Goal: Navigation & Orientation: Go to known website

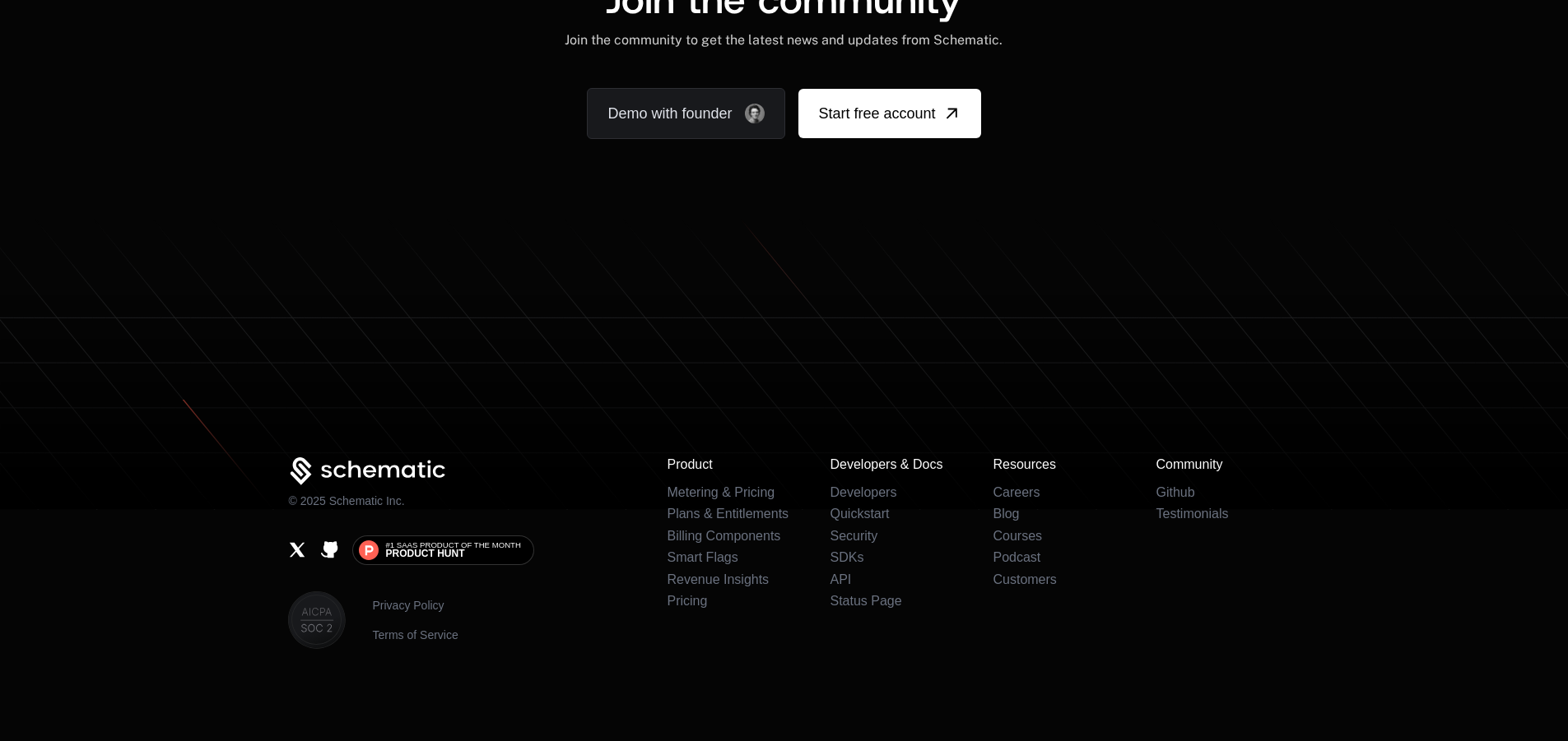
scroll to position [10104, 0]
drag, startPoint x: 757, startPoint y: 317, endPoint x: 598, endPoint y: 302, distance: 159.7
click at [599, 302] on icon at bounding box center [784, 401] width 1568 height 218
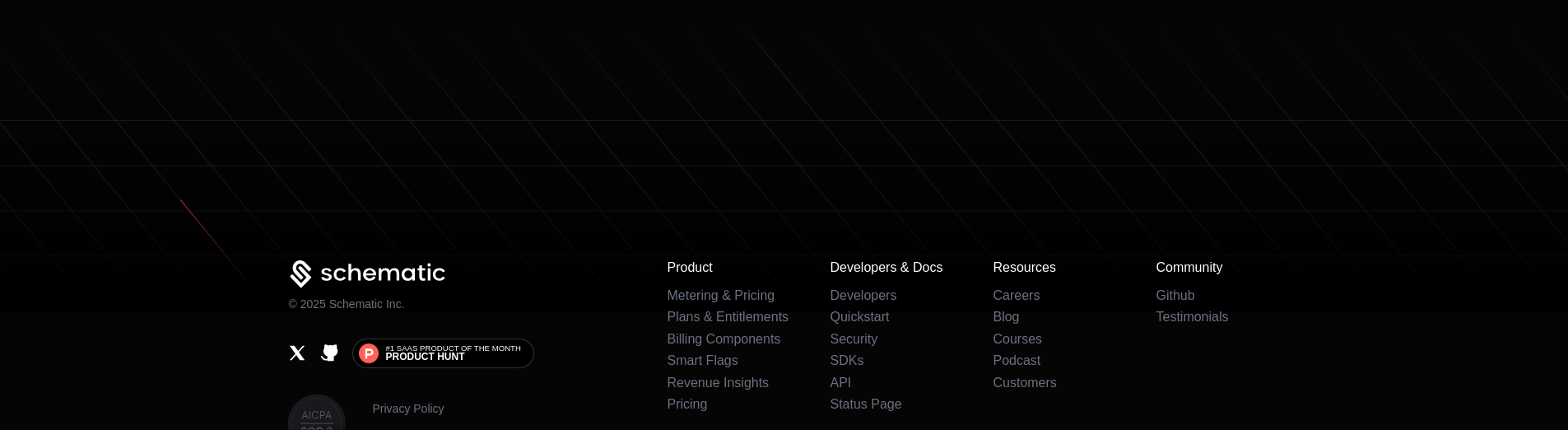
scroll to position [10288, 0]
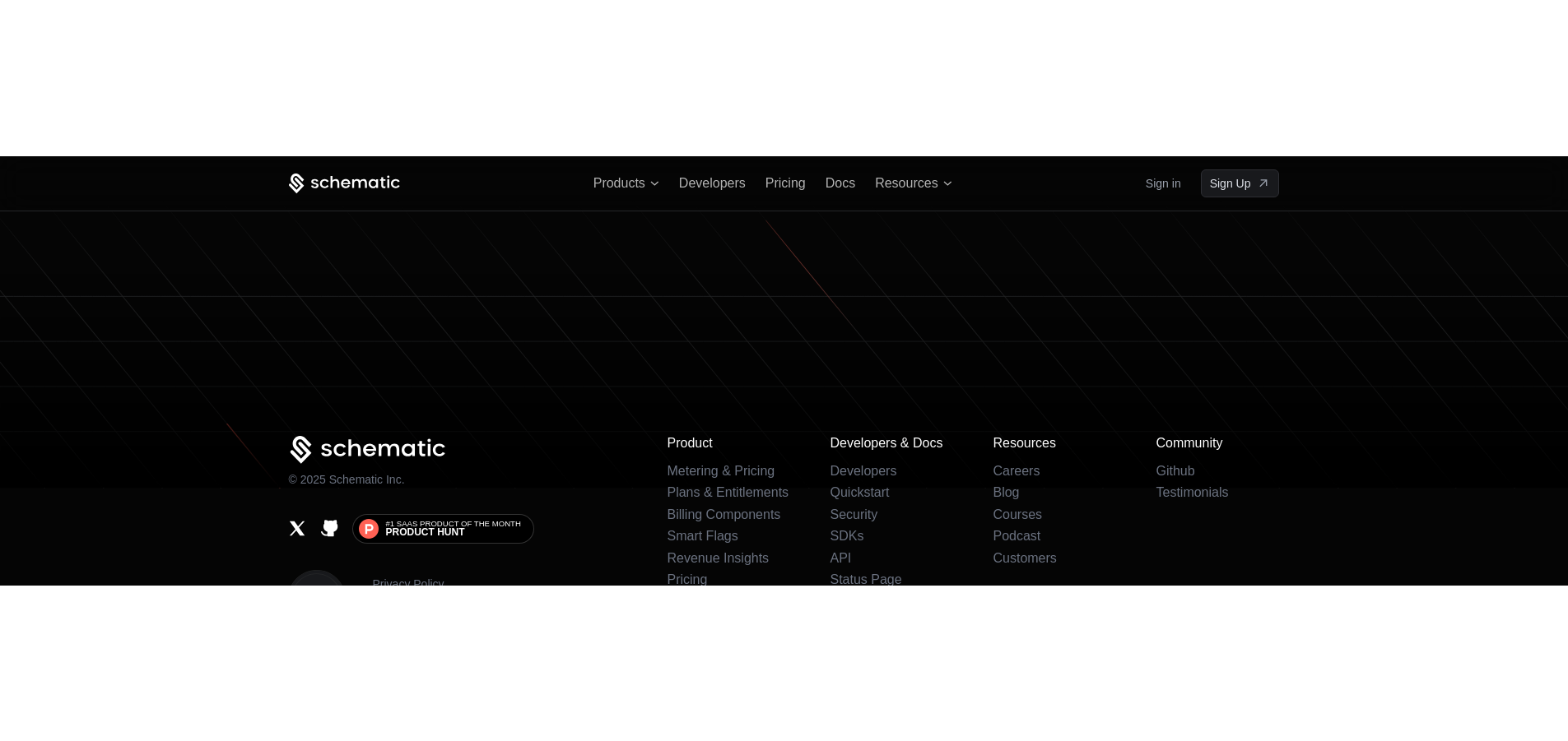
scroll to position [10200, 0]
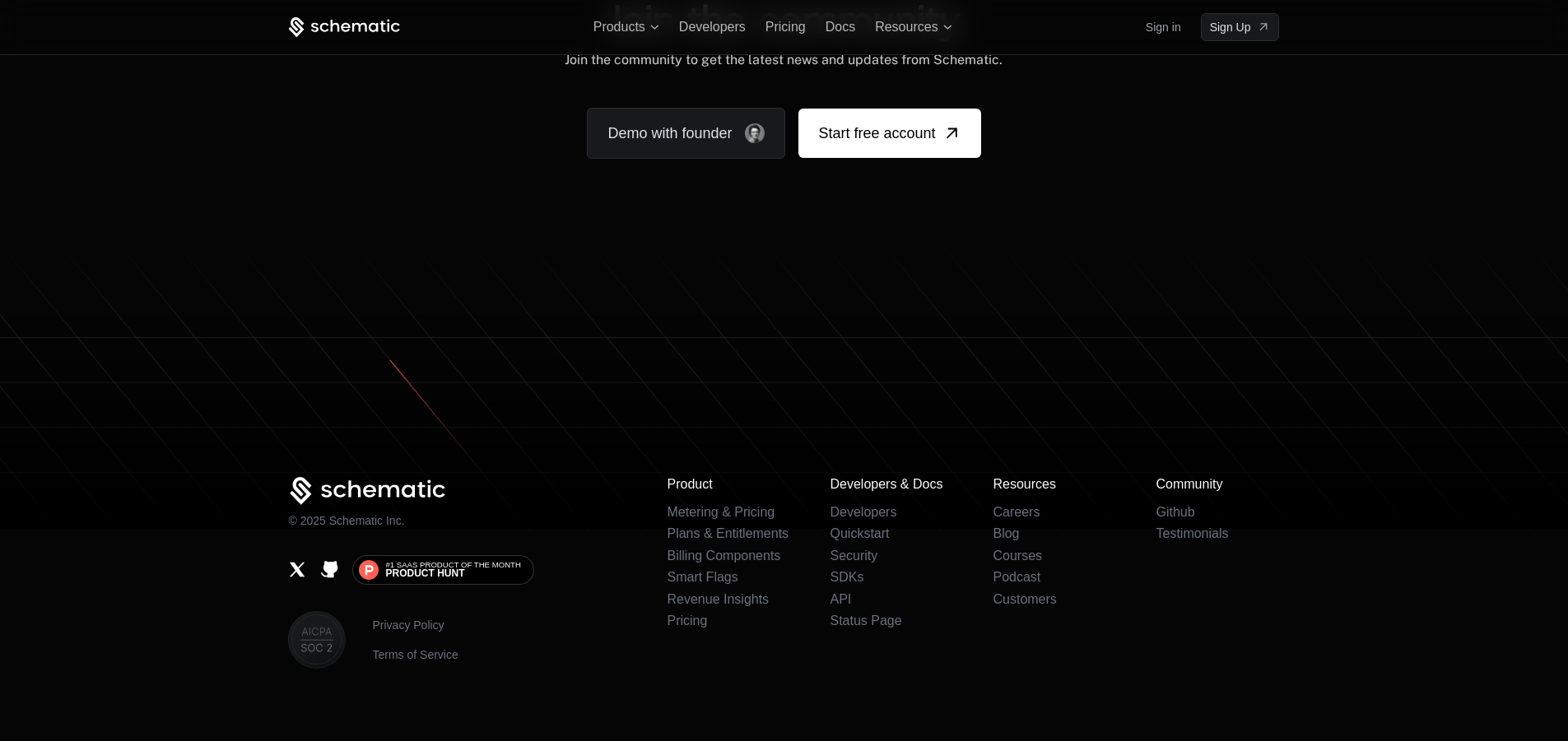
click at [1354, 331] on icon at bounding box center [784, 421] width 1568 height 218
click at [1062, 108] on div "Demo with founder Start free account" at bounding box center [784, 133] width 991 height 51
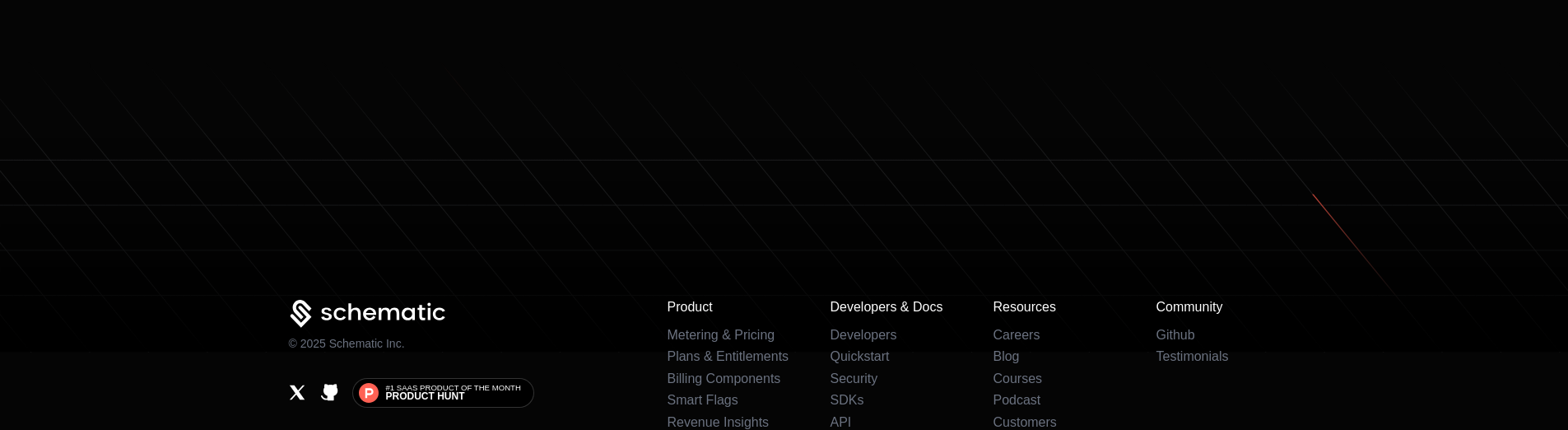
scroll to position [10466, 0]
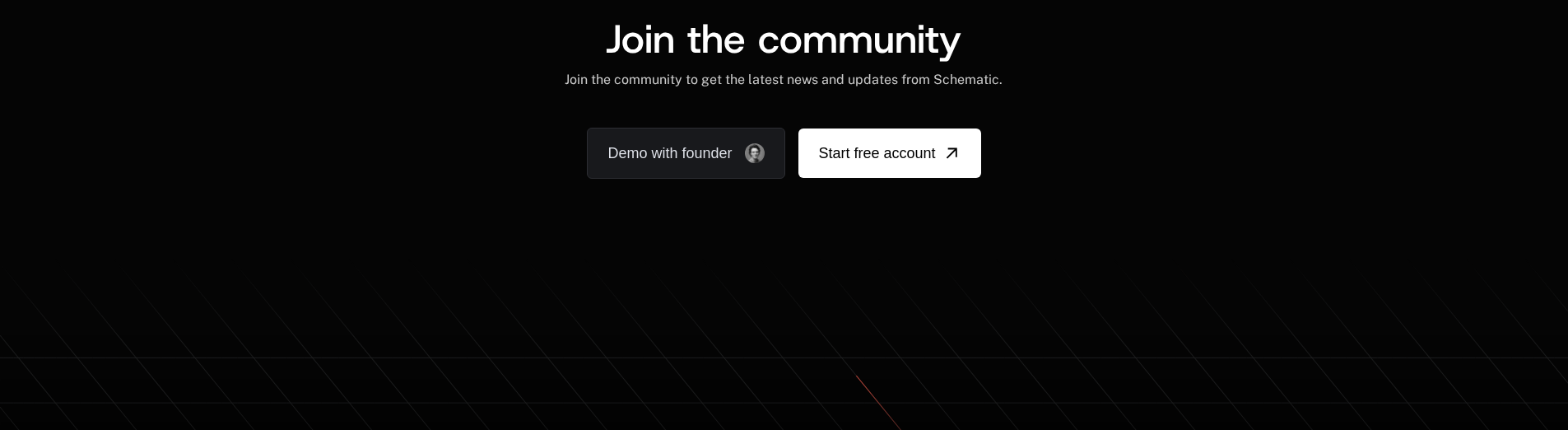
scroll to position [10387, 0]
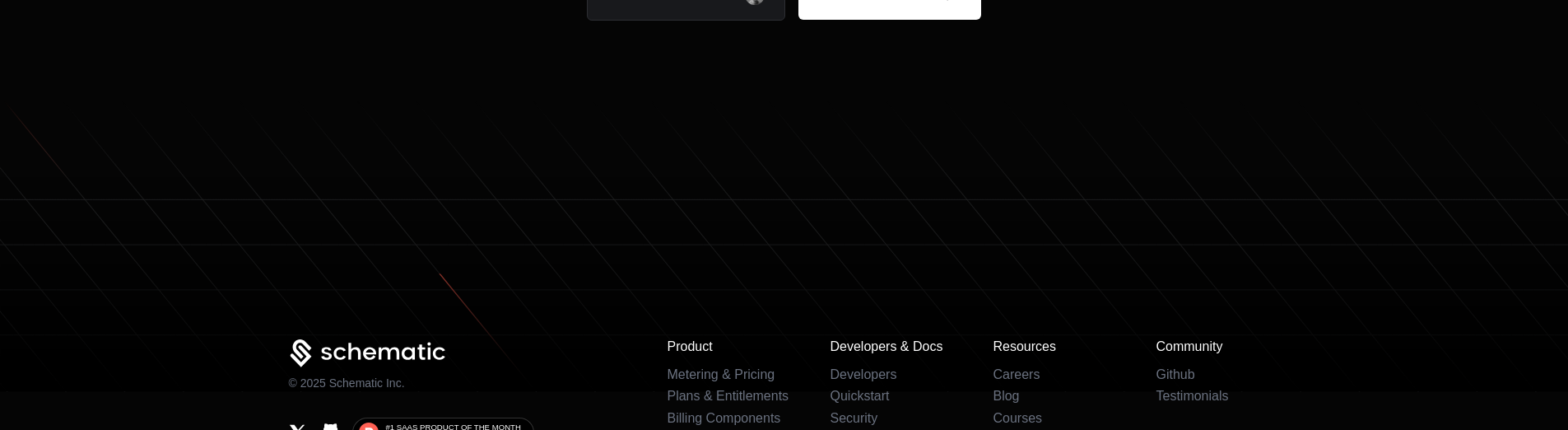
scroll to position [10387, 0]
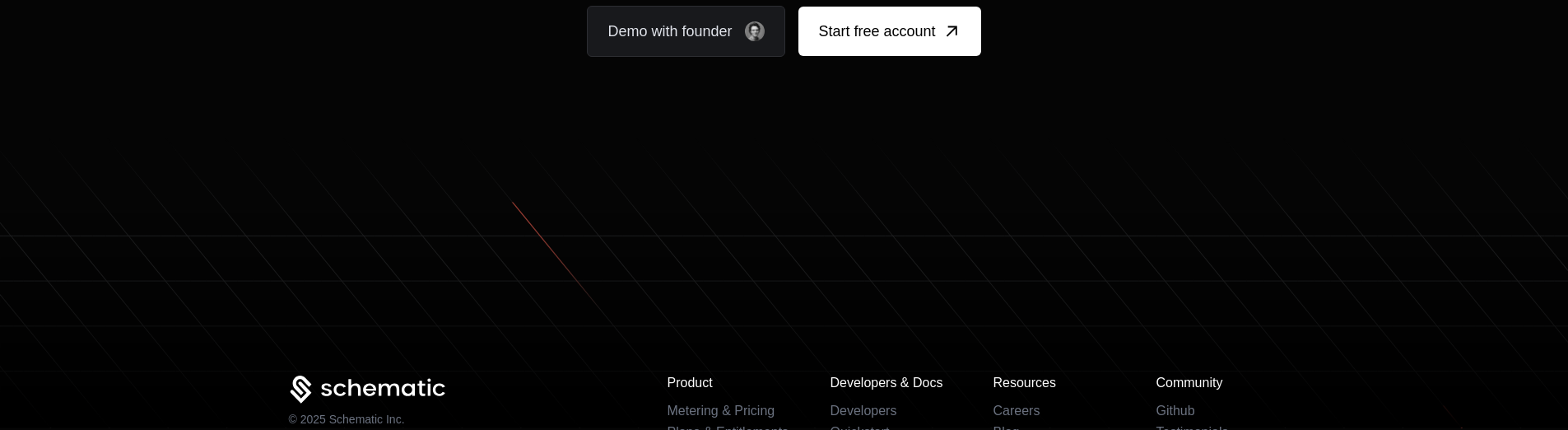
scroll to position [10209, 0]
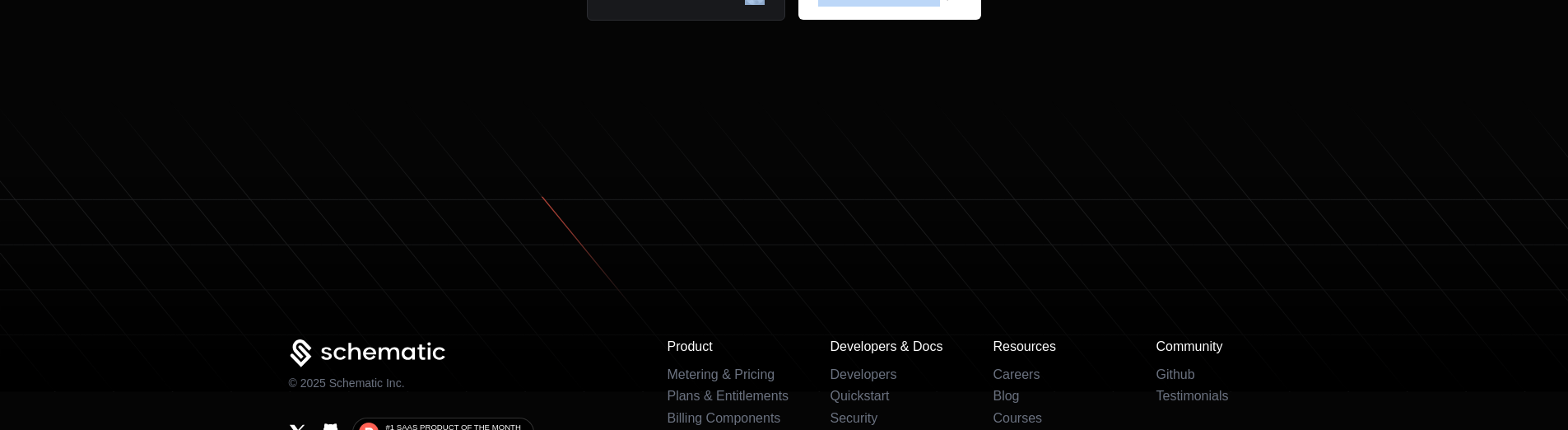
drag, startPoint x: 3, startPoint y: 63, endPoint x: 25, endPoint y: 65, distance: 22.1
drag, startPoint x: 20, startPoint y: 89, endPoint x: 1547, endPoint y: 330, distance: 1545.9
click at [0, 0] on div "1854x293 frames : 0 0 / 15 secs" at bounding box center [0, 0] width 0 height 0
click at [0, 0] on circle at bounding box center [0, 0] width 0 height 0
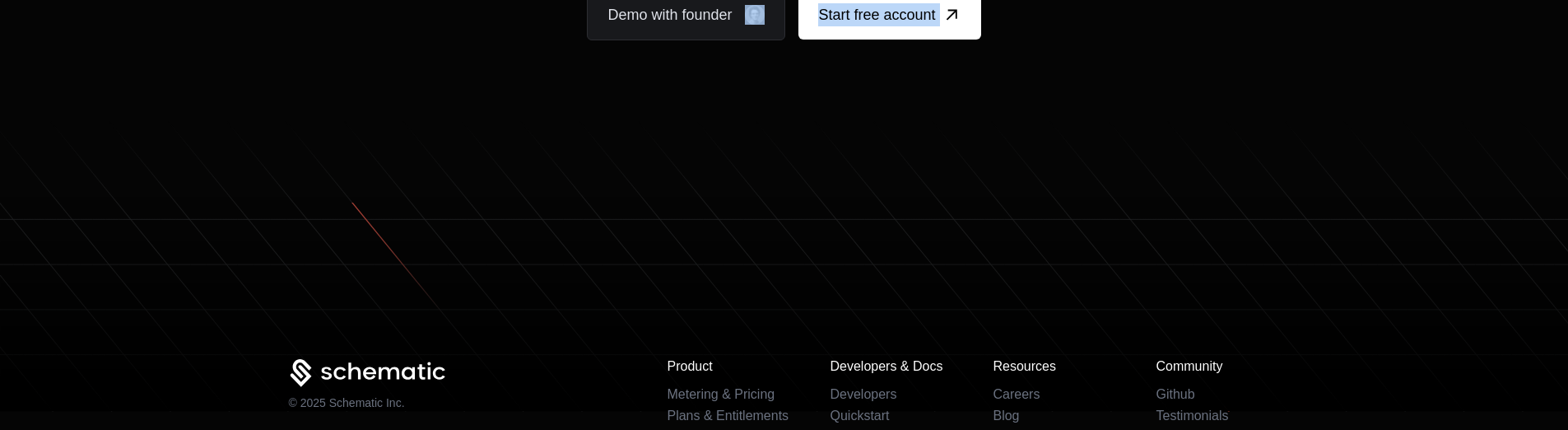
scroll to position [10228, 0]
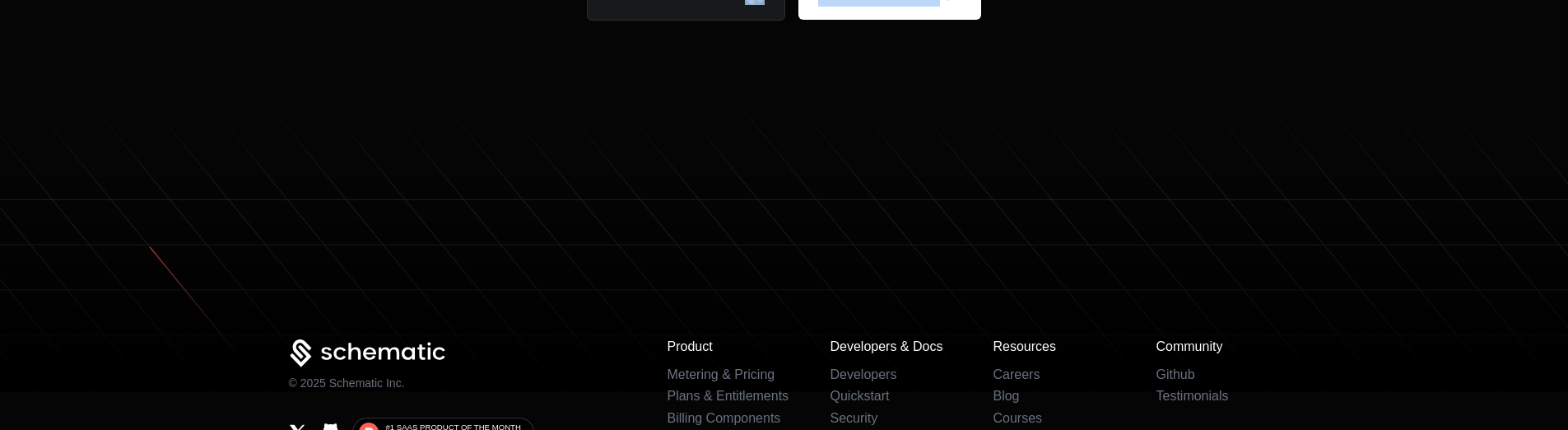
click at [0, 0] on icon at bounding box center [0, 0] width 0 height 0
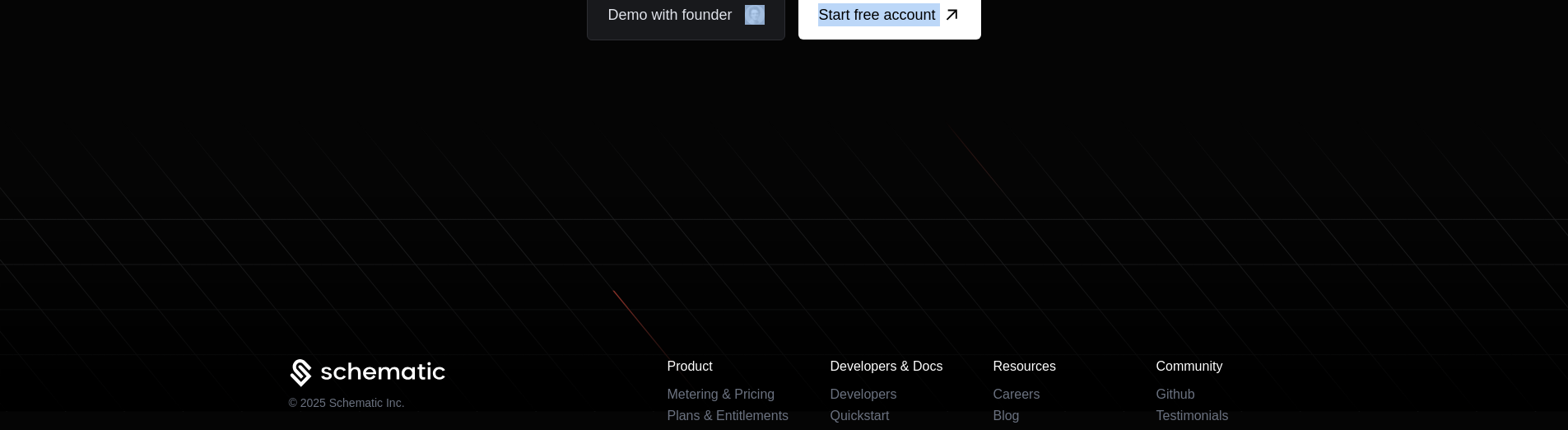
scroll to position [10324, 0]
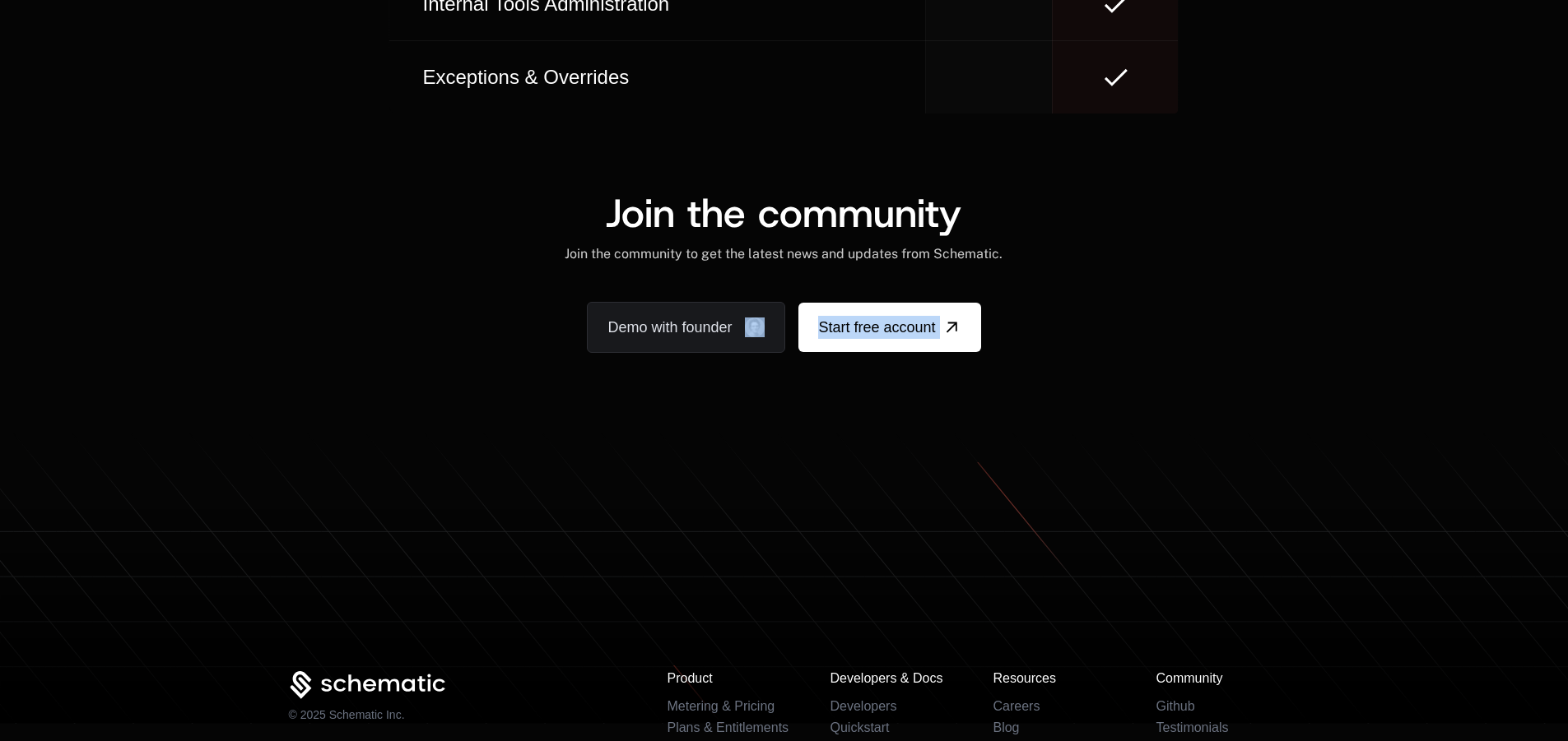
scroll to position [10085, 0]
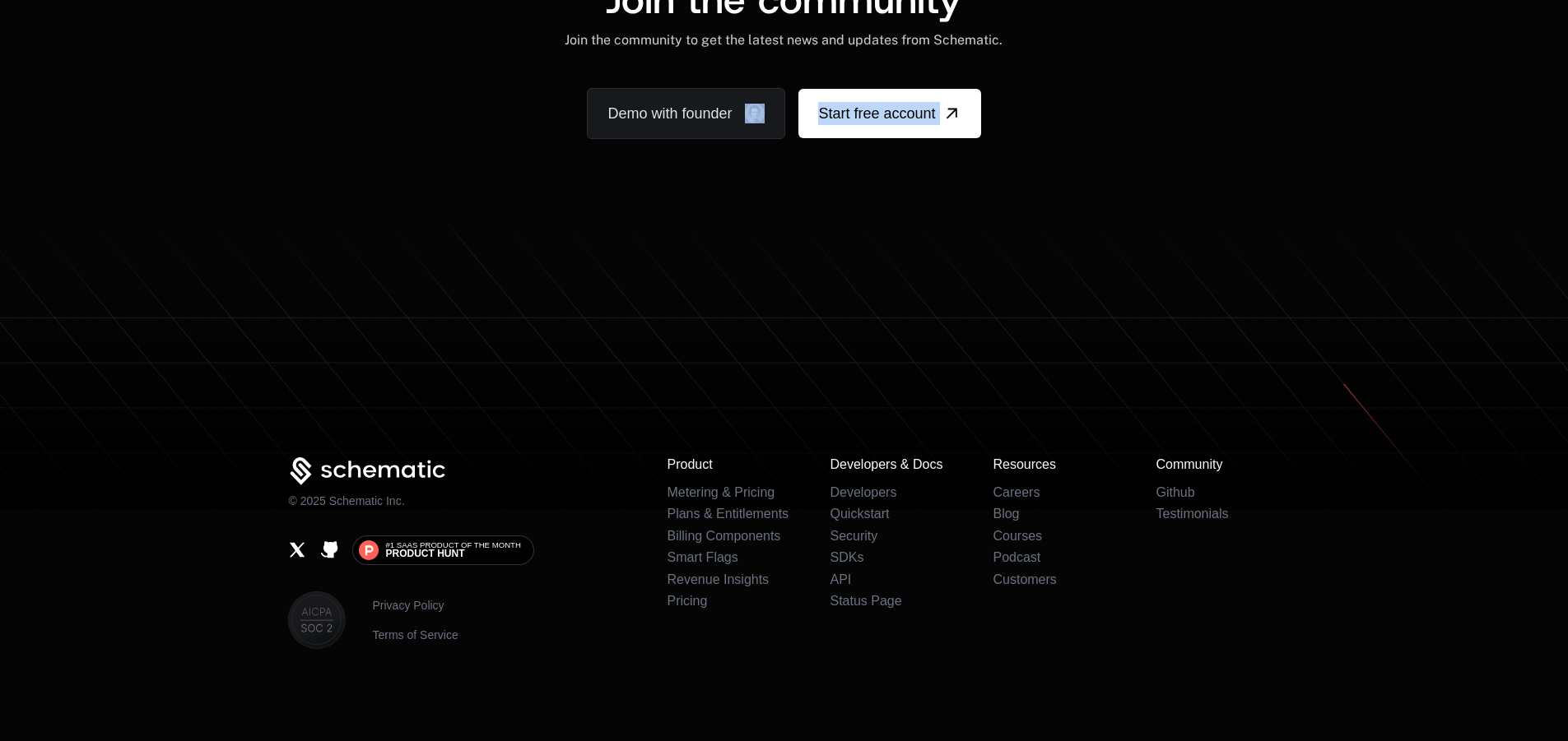
click at [1157, 98] on div "Demo with founder Start free account" at bounding box center [784, 113] width 991 height 51
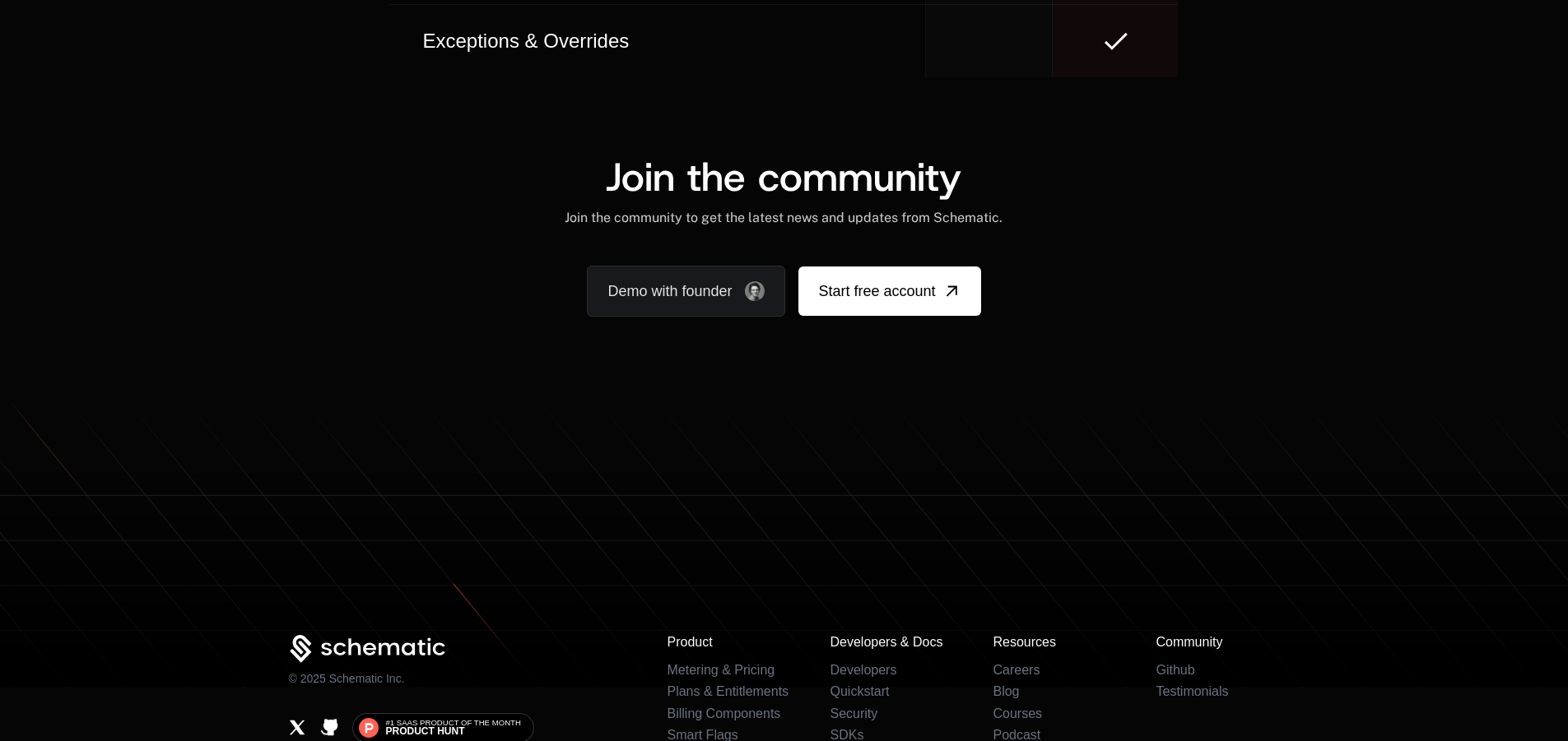
scroll to position [10200, 0]
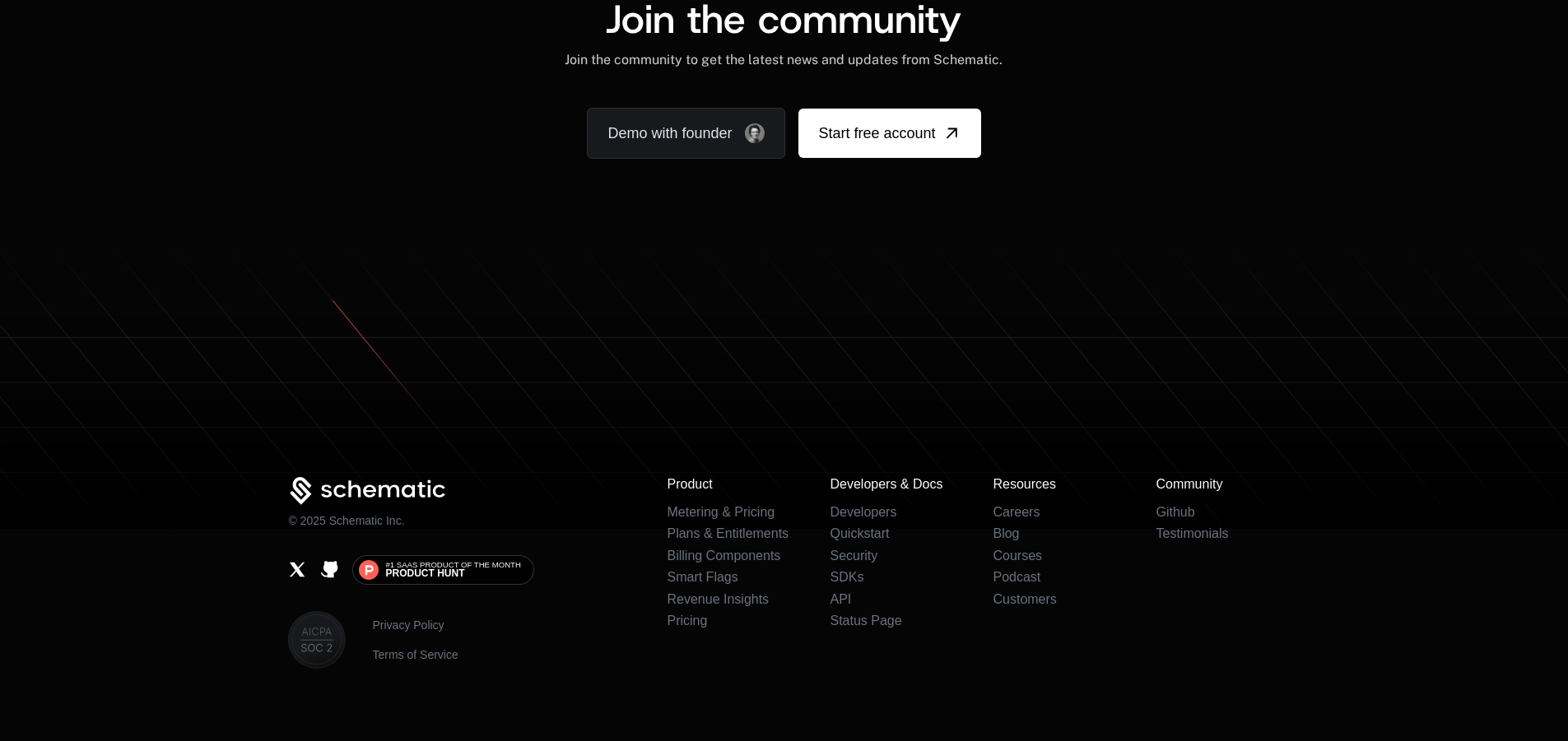
click at [0, 0] on img at bounding box center [0, 0] width 0 height 0
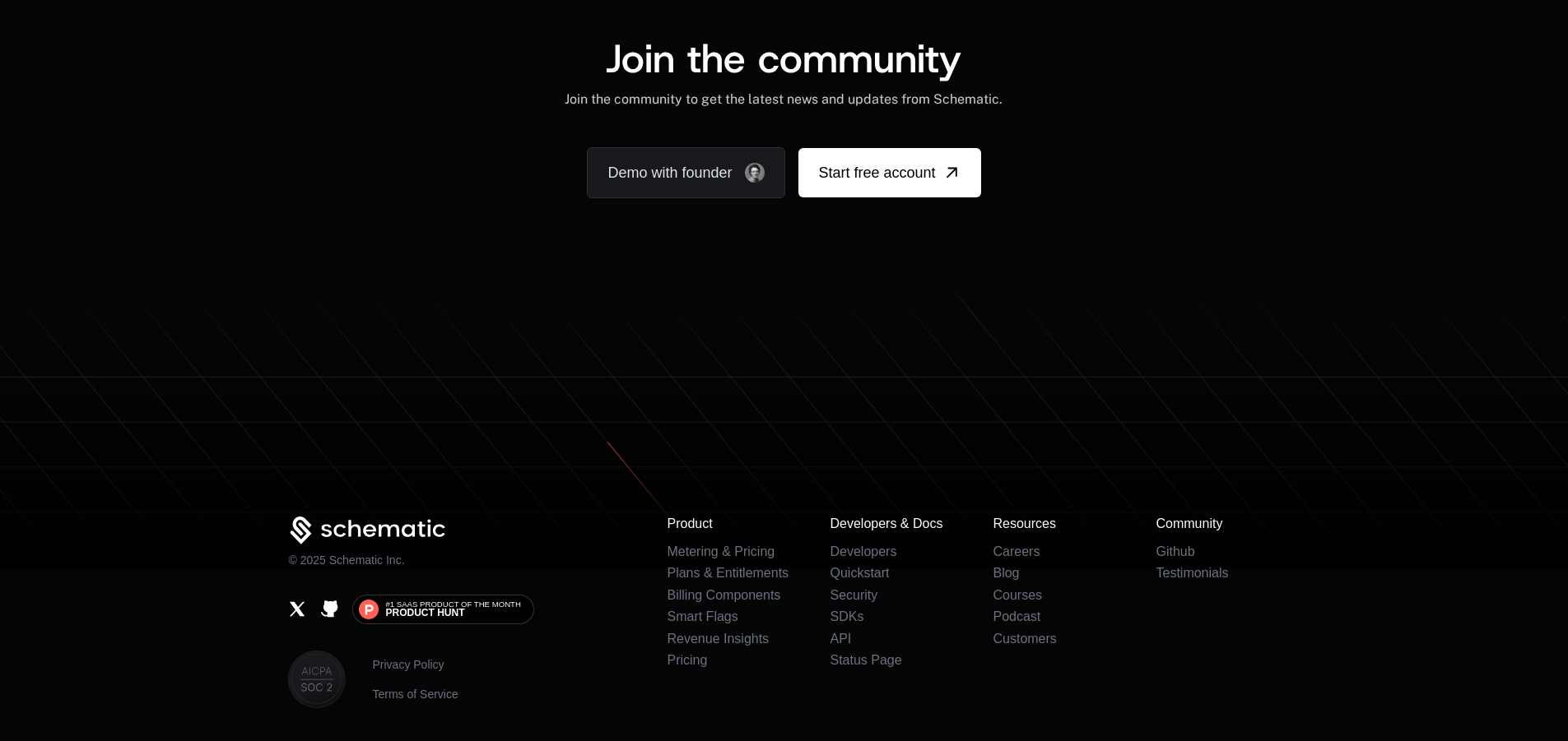
scroll to position [10164, 0]
